Goal: Transaction & Acquisition: Download file/media

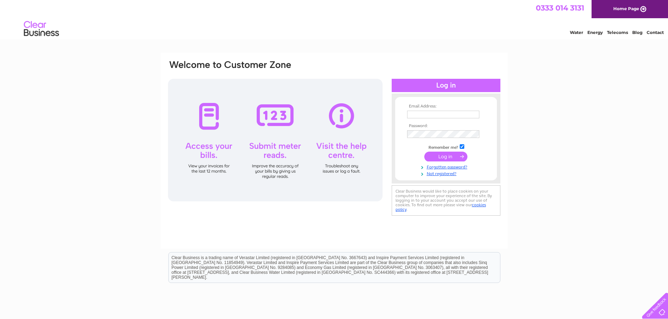
click at [446, 118] on input "text" at bounding box center [443, 115] width 72 height 8
type input "[PERSON_NAME][EMAIL_ADDRESS][DOMAIN_NAME]"
click at [450, 156] on input "submit" at bounding box center [445, 157] width 43 height 10
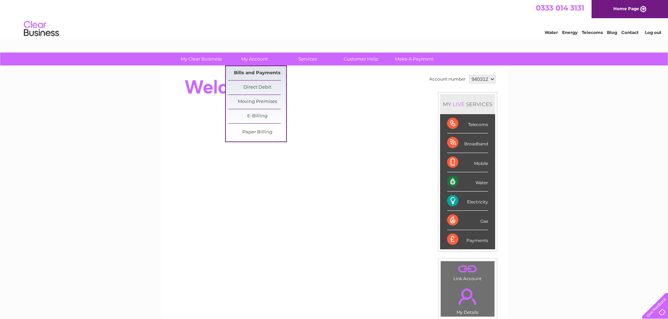
click at [261, 73] on link "Bills and Payments" at bounding box center [257, 73] width 58 height 14
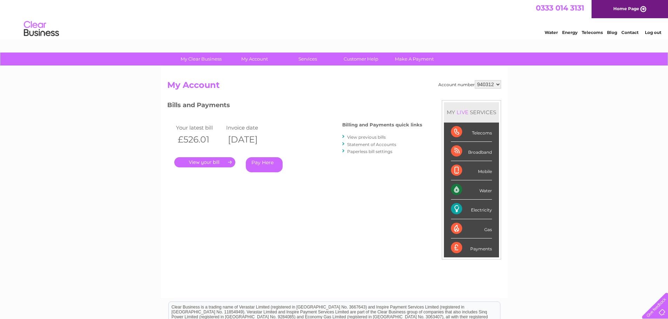
click at [361, 136] on link "View previous bills" at bounding box center [366, 137] width 39 height 5
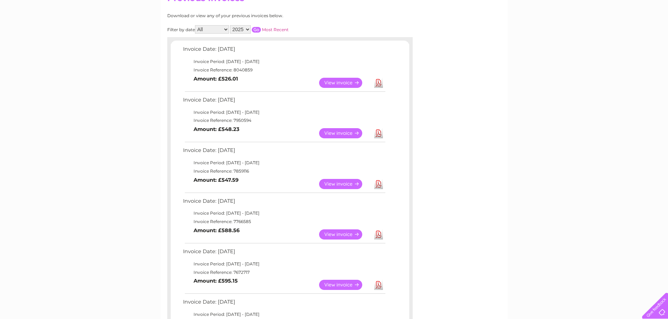
scroll to position [105, 0]
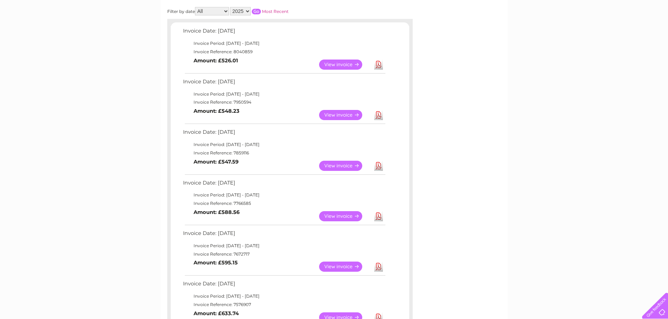
click at [377, 167] on link "Download" at bounding box center [378, 166] width 9 height 10
click at [378, 114] on link "Download" at bounding box center [378, 115] width 9 height 10
click at [132, 53] on div "My Clear Business Login Details My Details My Preferences Link Account My Accou…" at bounding box center [334, 290] width 668 height 687
